Goal: Transaction & Acquisition: Book appointment/travel/reservation

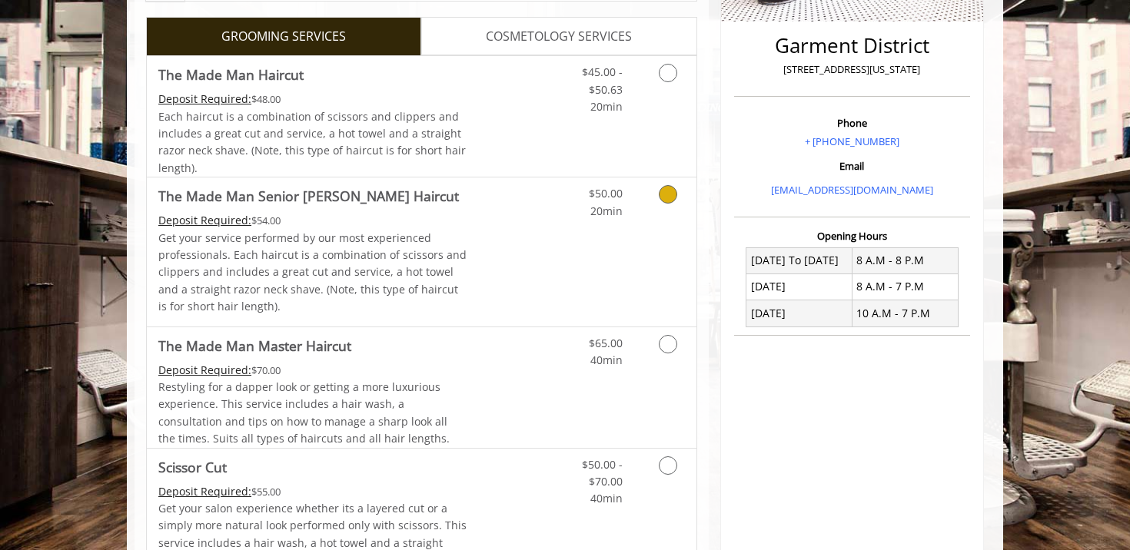
scroll to position [383, 0]
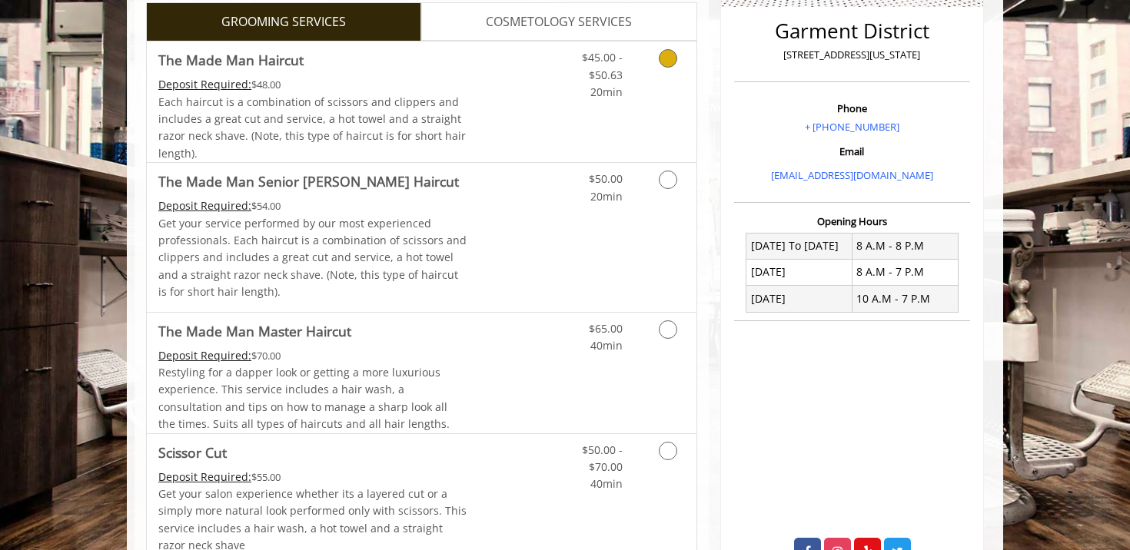
click at [669, 78] on link "Grooming services" at bounding box center [665, 70] width 39 height 59
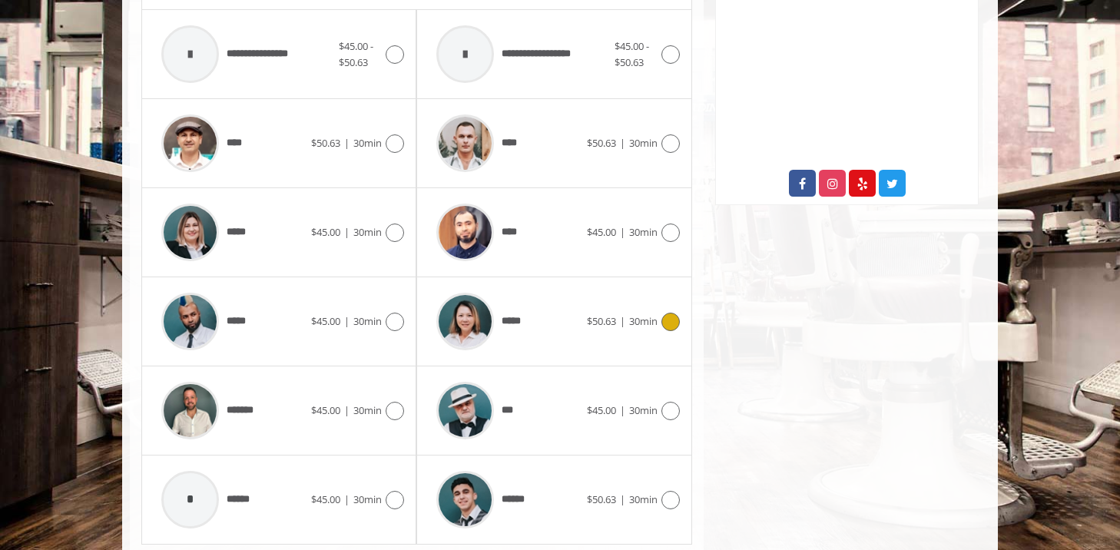
scroll to position [798, 0]
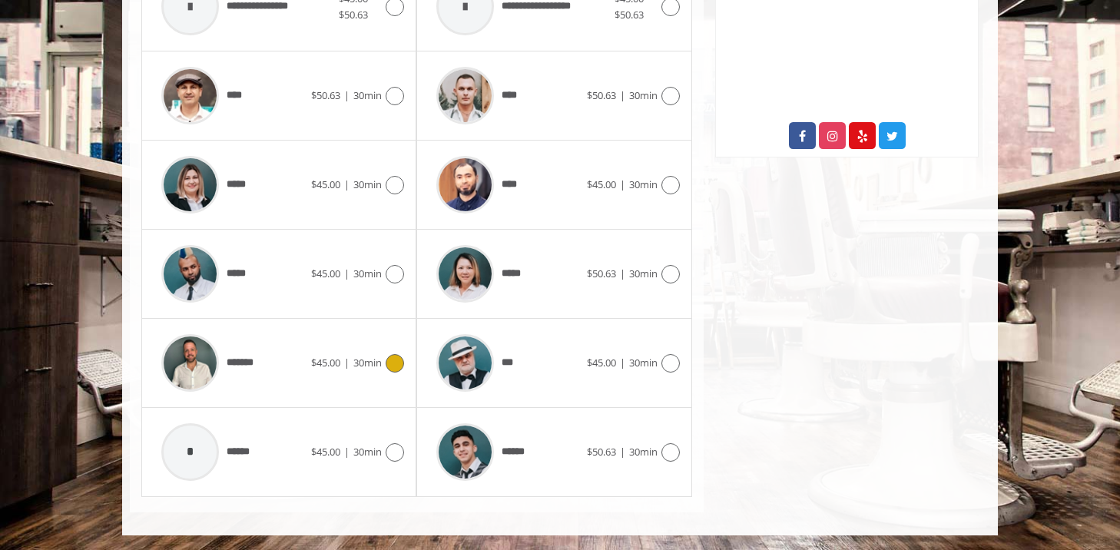
click at [399, 367] on icon at bounding box center [395, 363] width 18 height 18
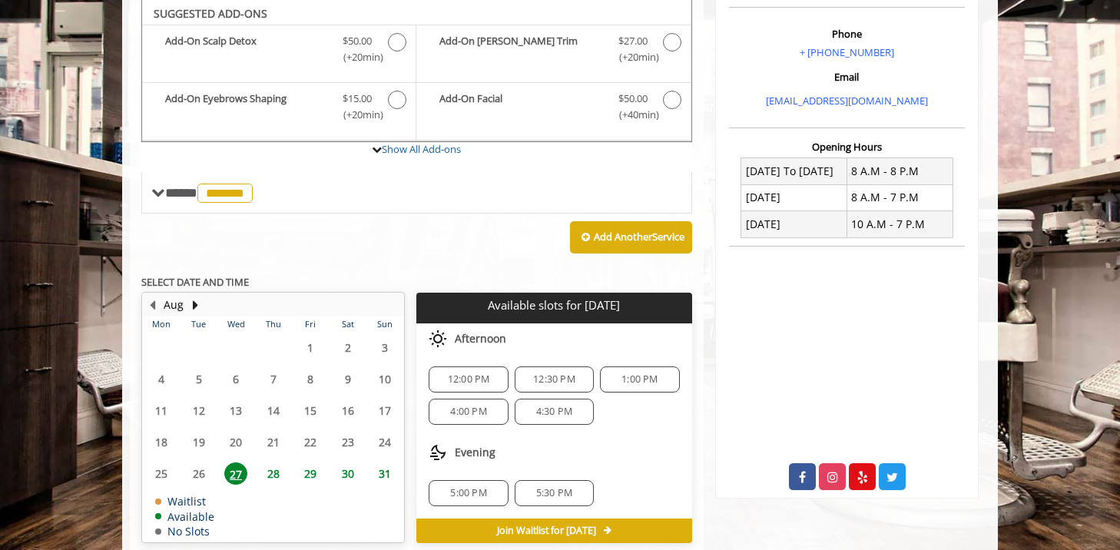
scroll to position [526, 0]
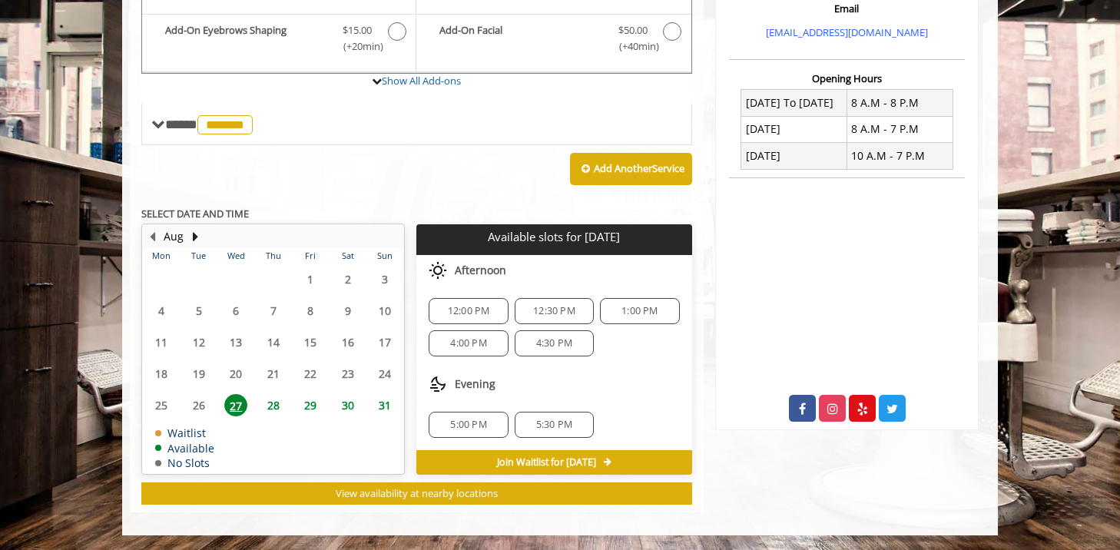
click at [456, 310] on span "12:00 PM" at bounding box center [469, 311] width 42 height 12
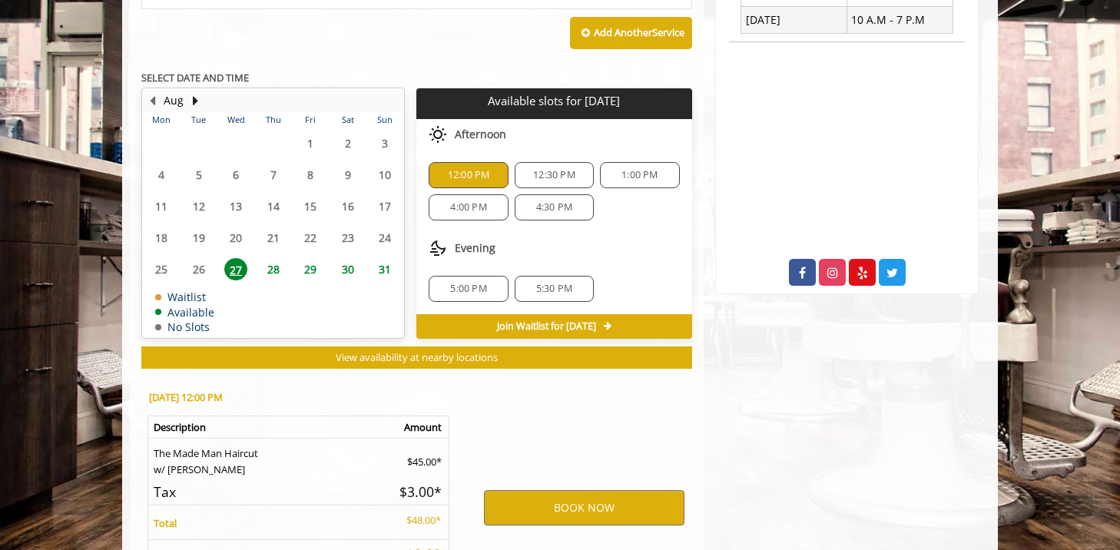
scroll to position [803, 0]
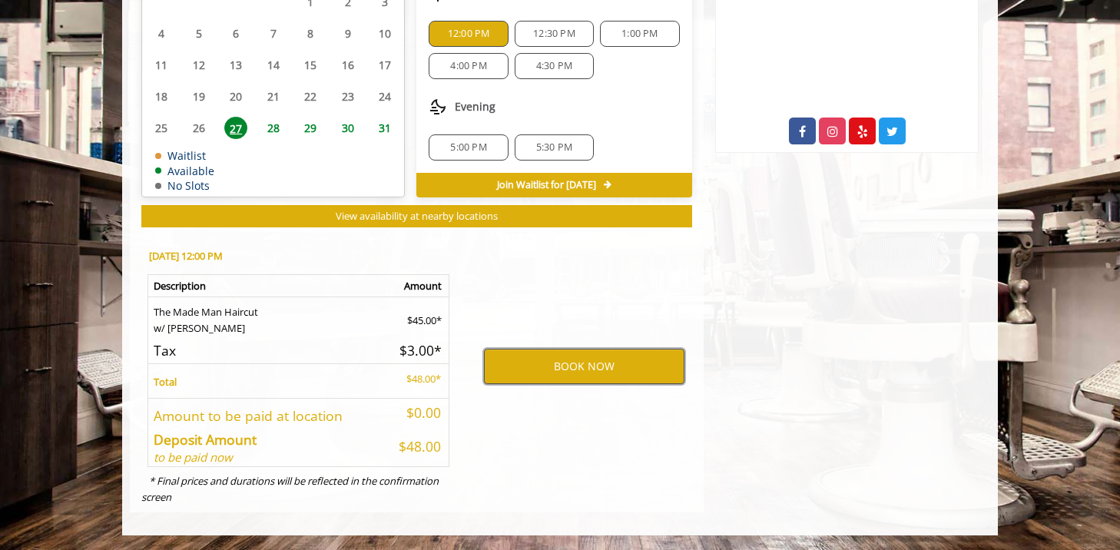
click at [539, 370] on button "BOOK NOW" at bounding box center [584, 366] width 201 height 35
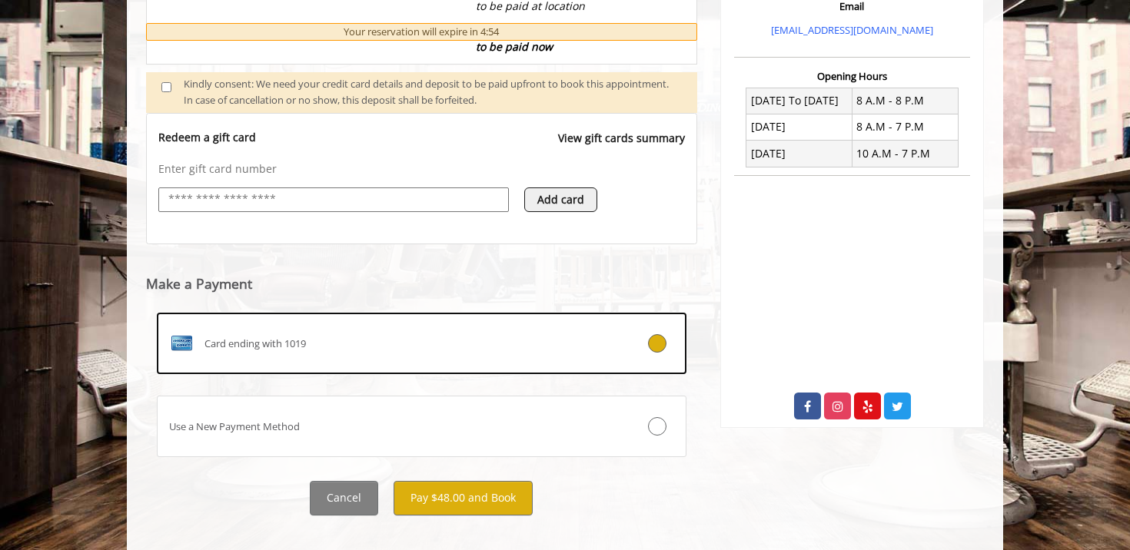
scroll to position [547, 0]
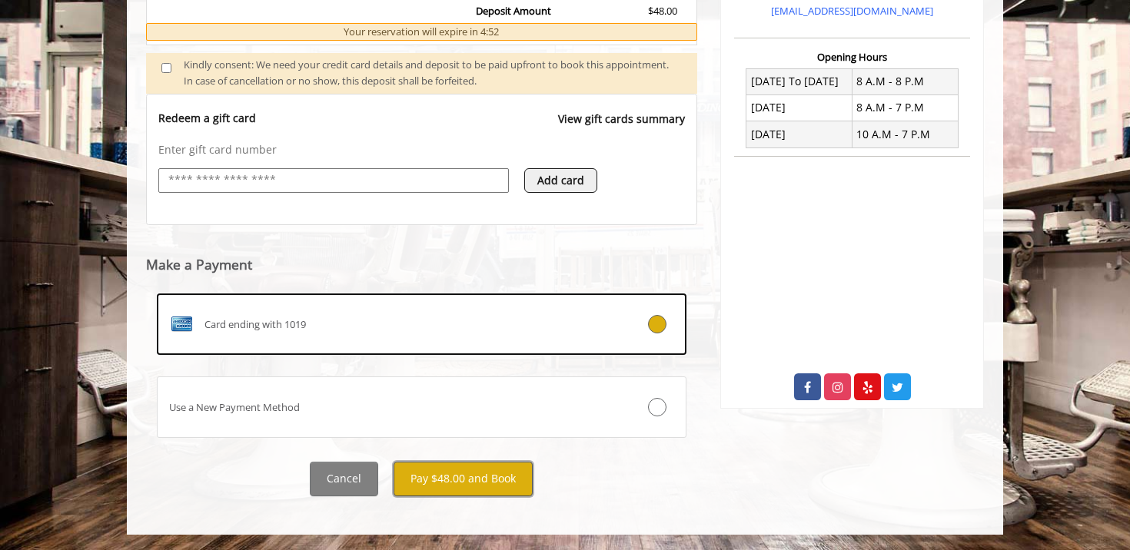
click at [446, 480] on button "Pay $48.00 and Book" at bounding box center [462, 479] width 139 height 35
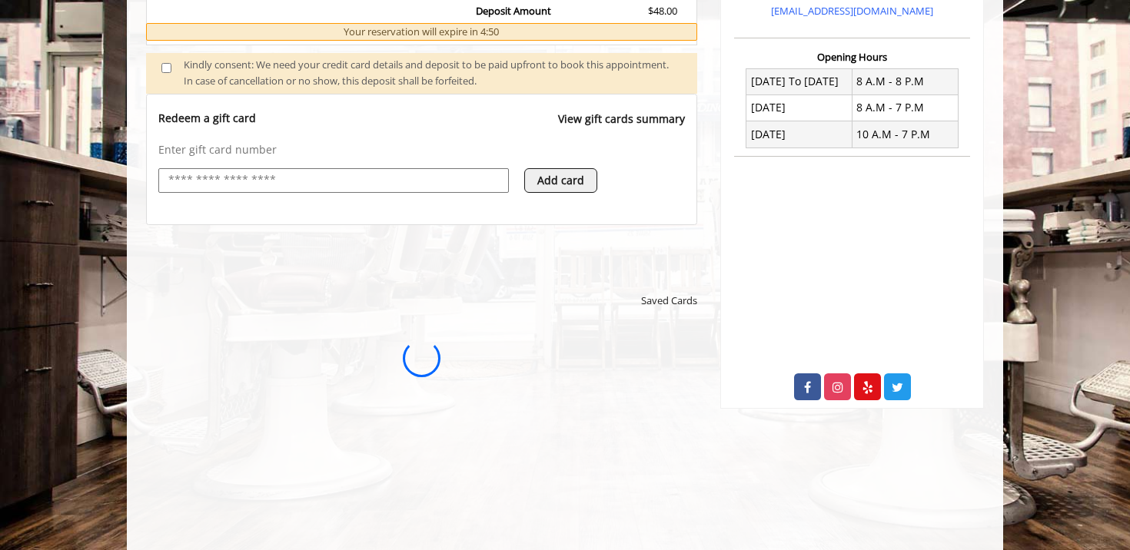
scroll to position [0, 0]
